Goal: Check status

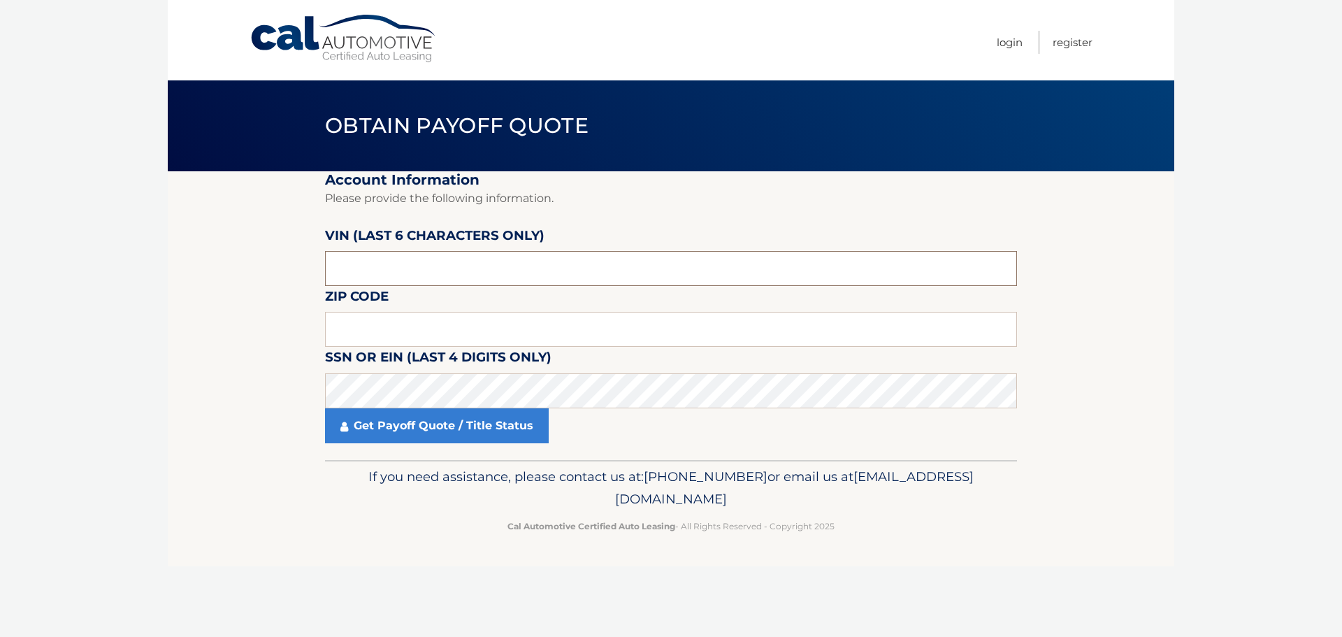
click at [351, 253] on input "text" at bounding box center [671, 268] width 692 height 35
type input "161103"
click at [379, 329] on input "text" at bounding box center [671, 329] width 692 height 35
type input "11590"
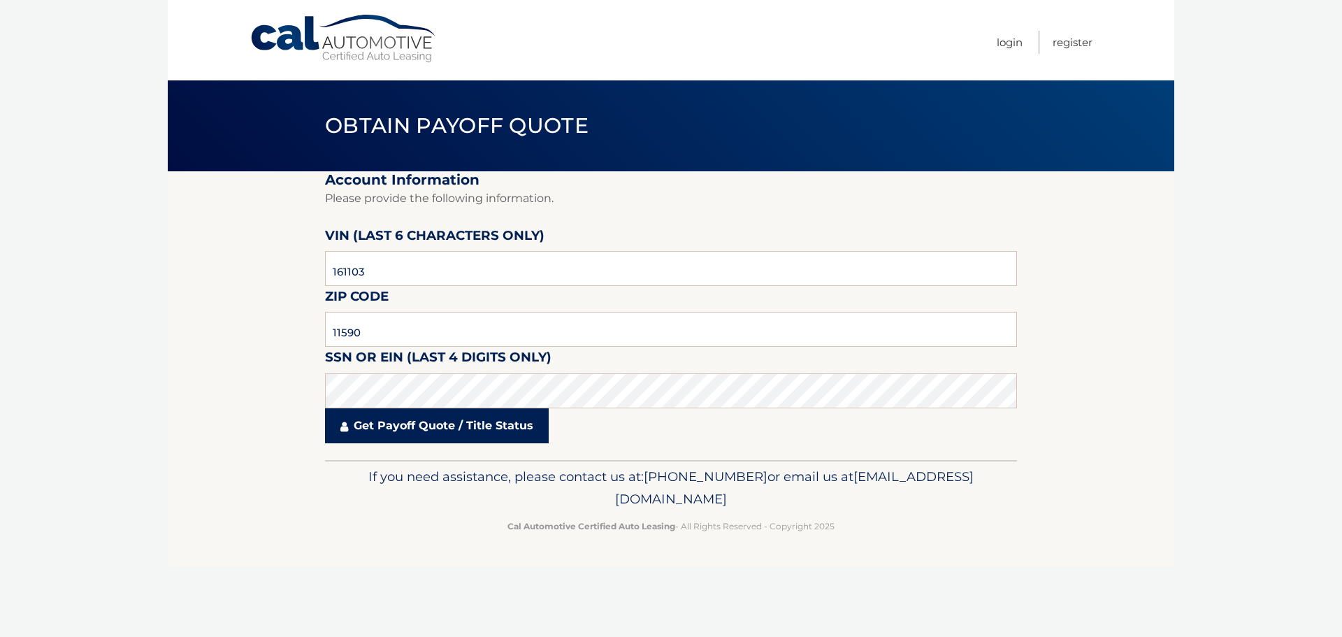
click at [424, 419] on link "Get Payoff Quote / Title Status" at bounding box center [437, 425] width 224 height 35
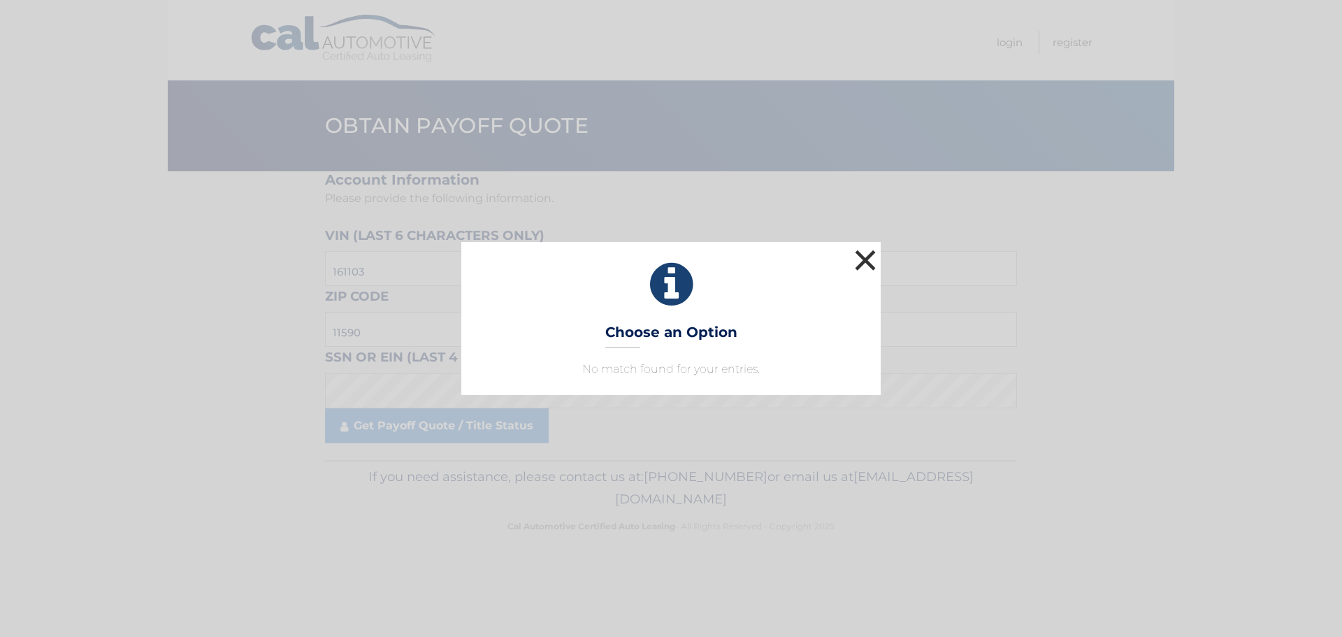
click at [870, 259] on button "×" at bounding box center [865, 260] width 28 height 28
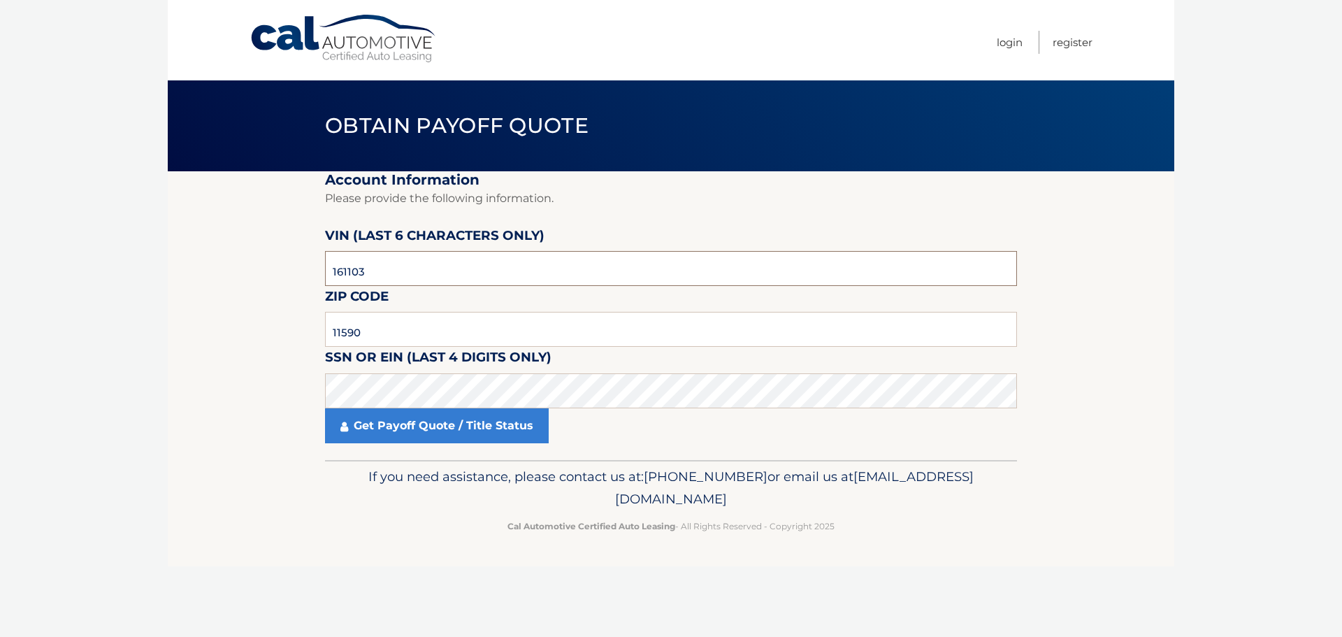
click at [368, 268] on input "161103" at bounding box center [671, 268] width 692 height 35
type input "1*****"
type input "016103"
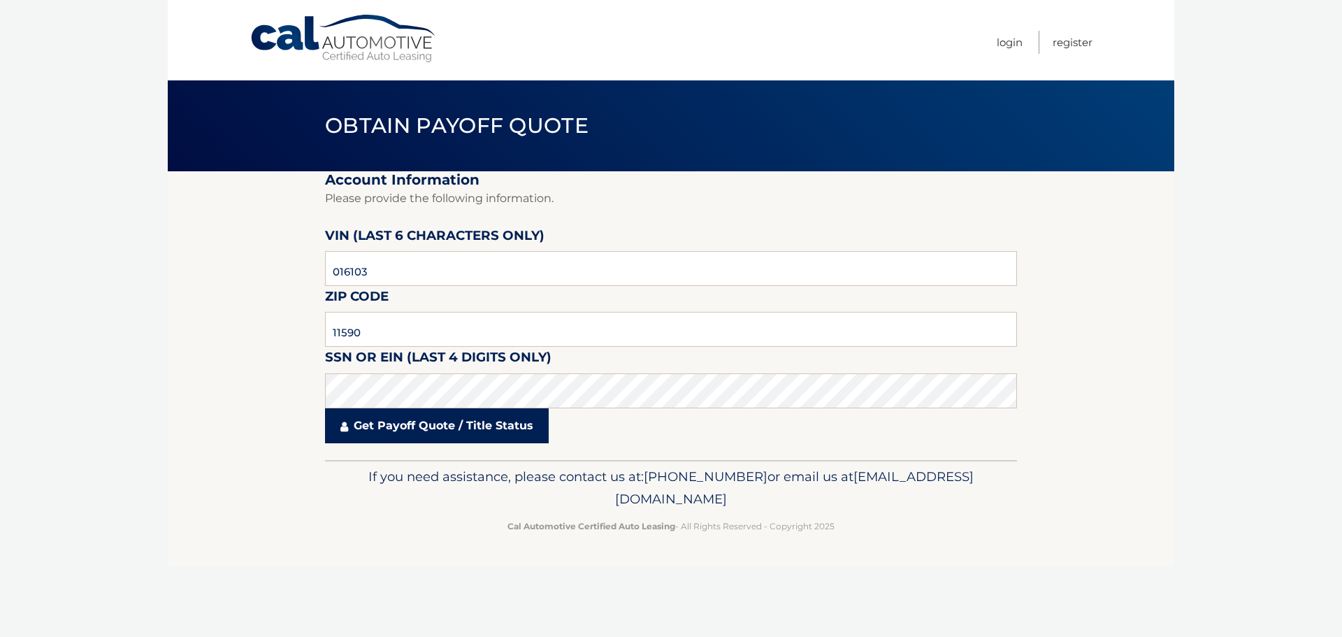
click at [452, 425] on link "Get Payoff Quote / Title Status" at bounding box center [437, 425] width 224 height 35
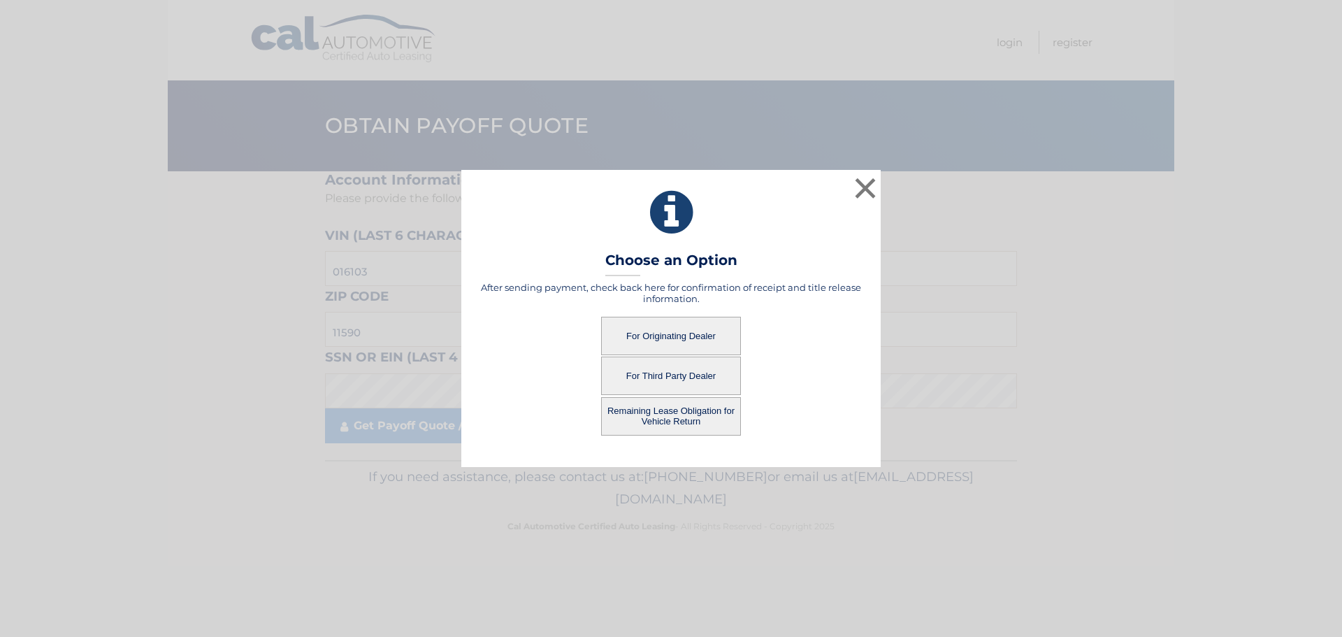
click at [644, 336] on button "For Originating Dealer" at bounding box center [671, 336] width 140 height 38
click at [647, 336] on button "For Originating Dealer" at bounding box center [671, 336] width 140 height 38
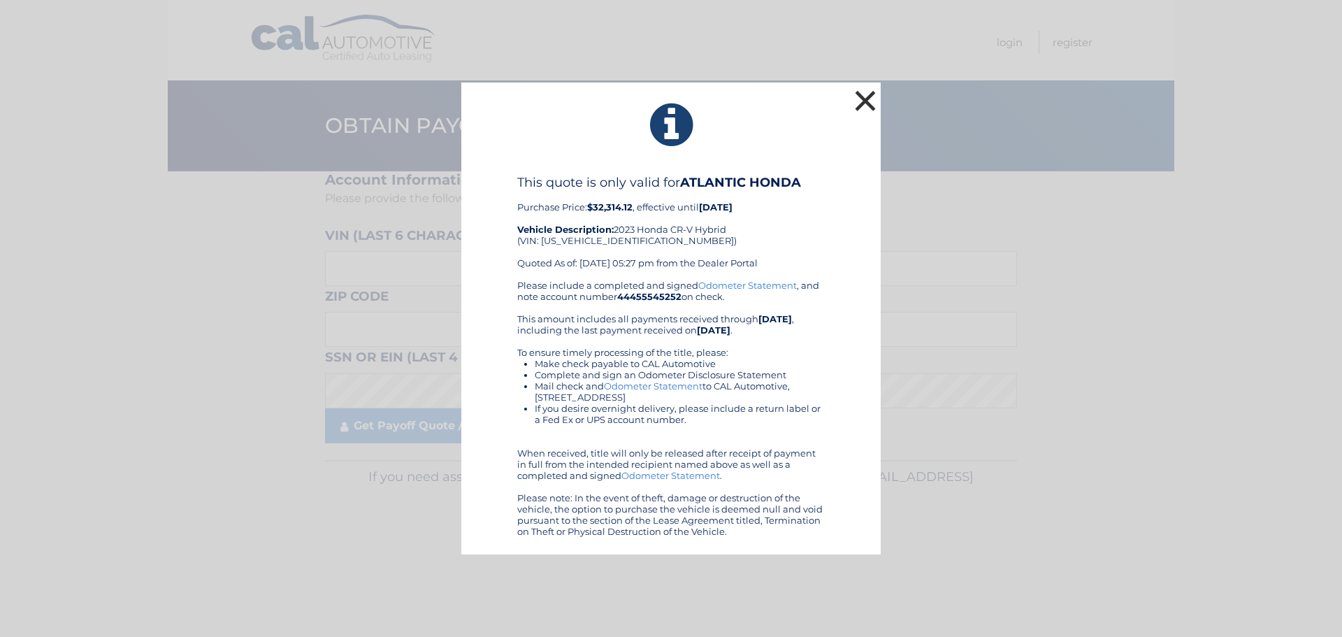
click at [862, 98] on button "×" at bounding box center [865, 101] width 28 height 28
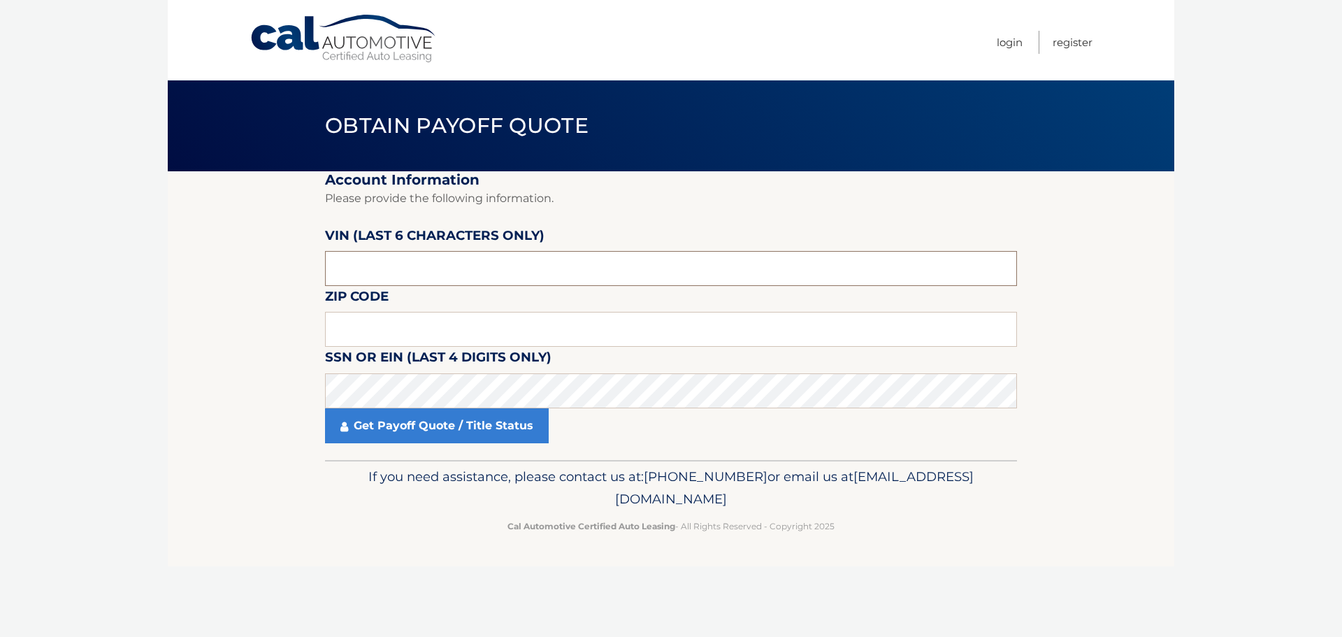
click at [459, 265] on input "text" at bounding box center [671, 268] width 692 height 35
type input "016103"
click at [396, 321] on input "text" at bounding box center [671, 329] width 692 height 35
click at [342, 329] on input "text" at bounding box center [671, 329] width 692 height 35
type input "11590"
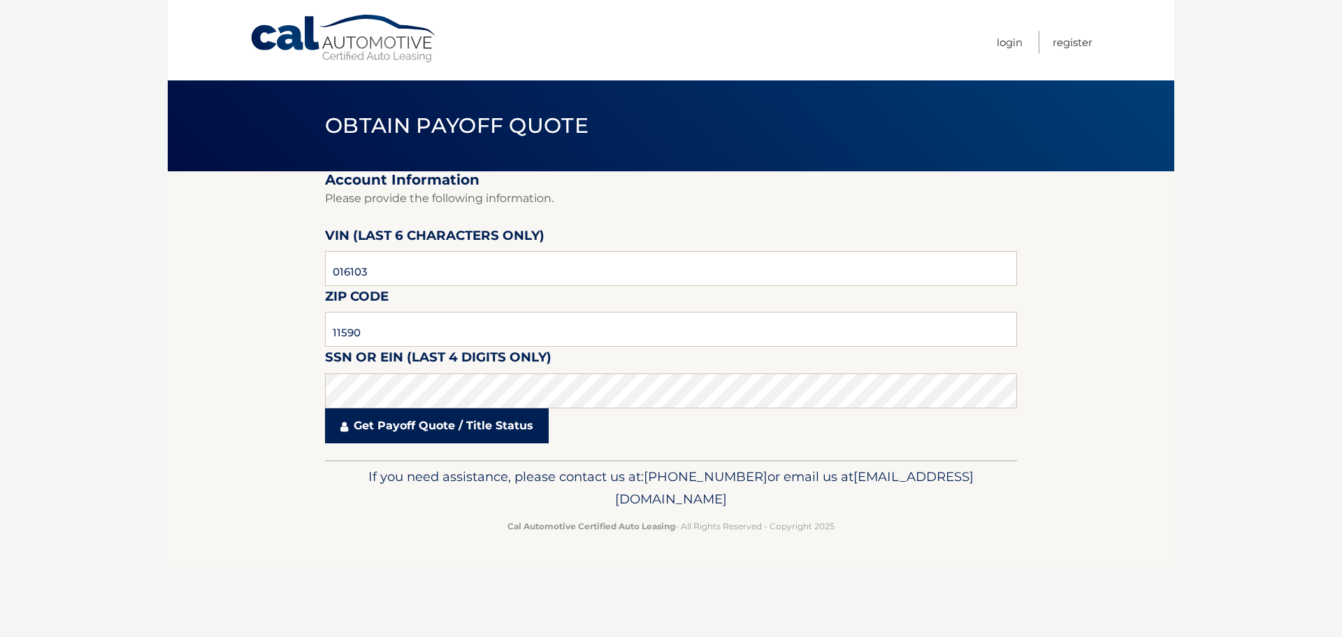
click at [382, 426] on link "Get Payoff Quote / Title Status" at bounding box center [437, 425] width 224 height 35
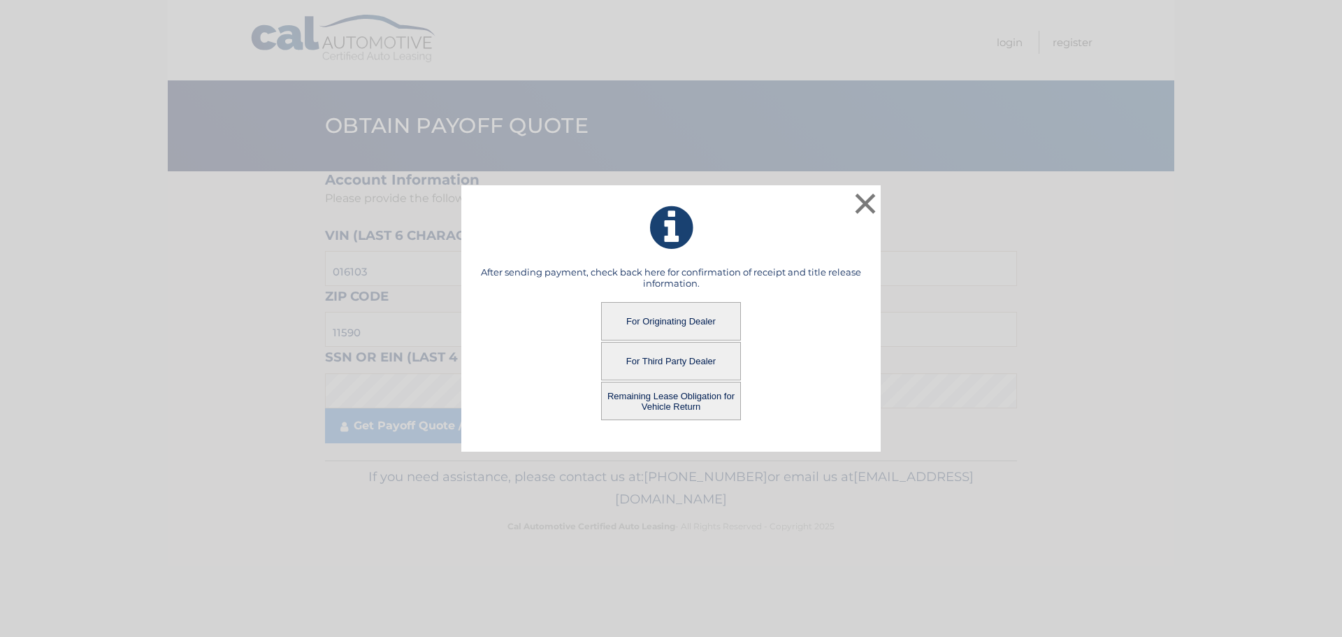
click at [654, 396] on button "Remaining Lease Obligation for Vehicle Return" at bounding box center [671, 401] width 140 height 38
click at [656, 403] on button "Remaining Lease Obligation for Vehicle Return" at bounding box center [671, 401] width 140 height 38
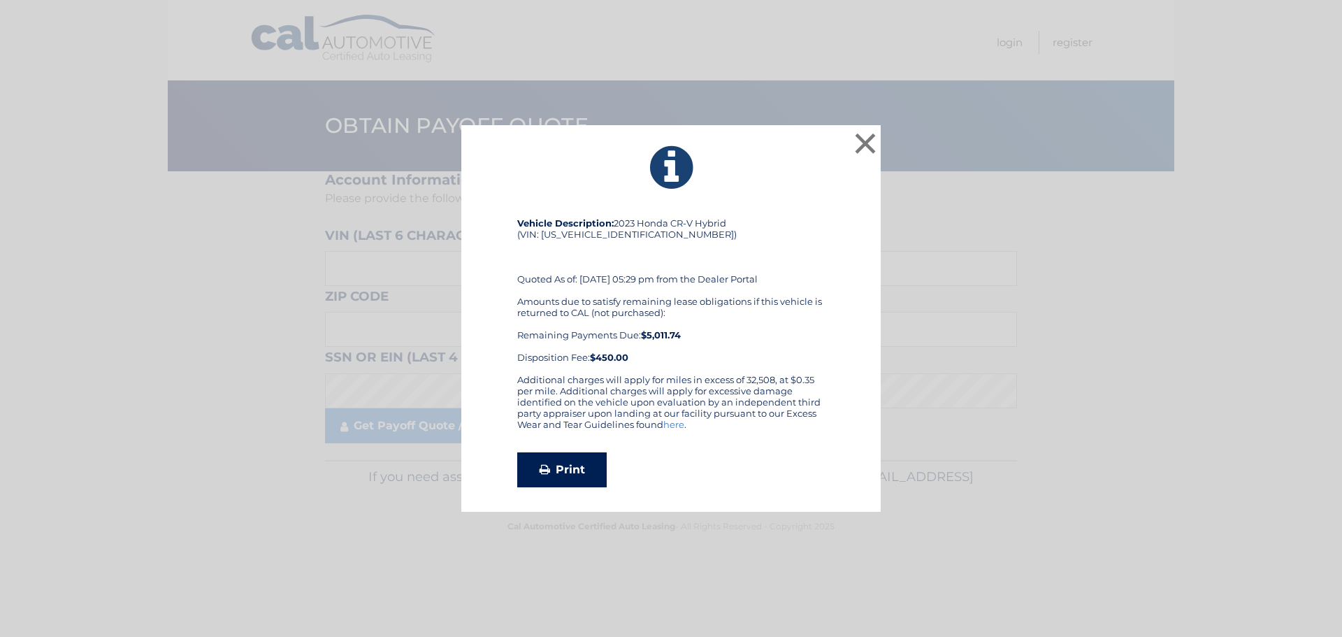
click at [587, 470] on link "Print" at bounding box center [561, 469] width 89 height 35
